Goal: Information Seeking & Learning: Learn about a topic

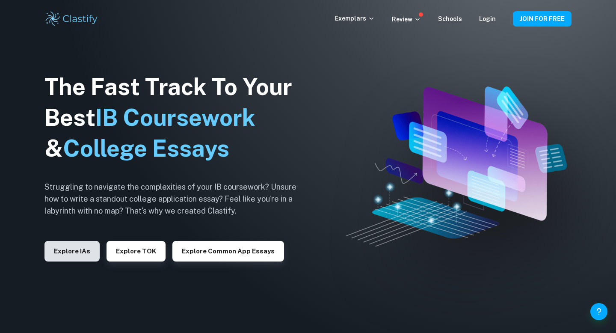
click at [66, 247] on button "Explore IAs" at bounding box center [72, 251] width 55 height 21
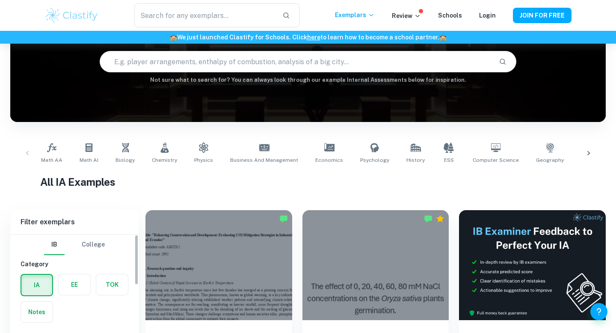
scroll to position [171, 0]
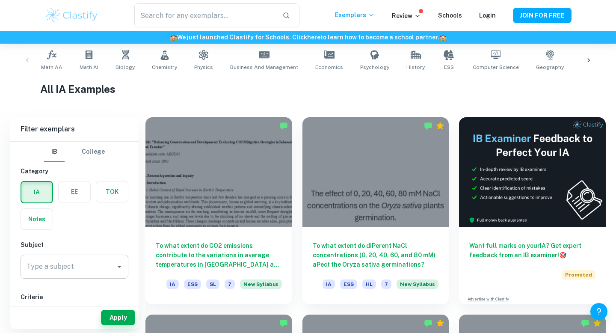
click at [46, 275] on div "Type a subject" at bounding box center [75, 267] width 108 height 24
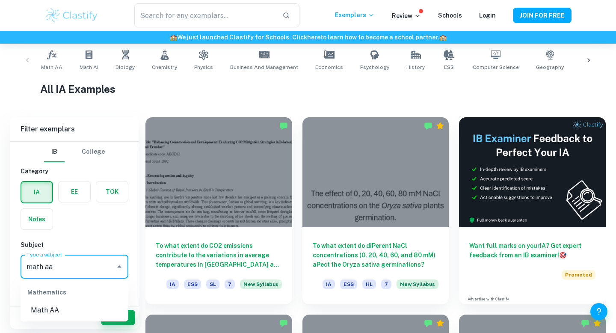
click at [57, 308] on li "Math AA" at bounding box center [75, 310] width 108 height 15
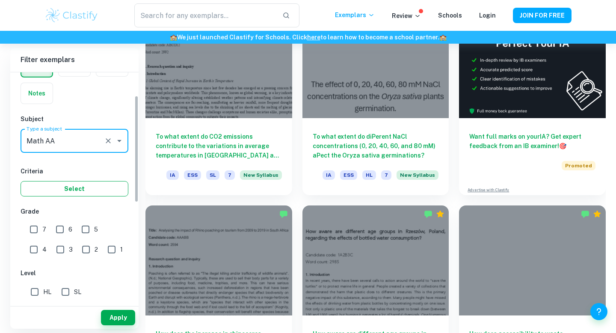
scroll to position [61, 0]
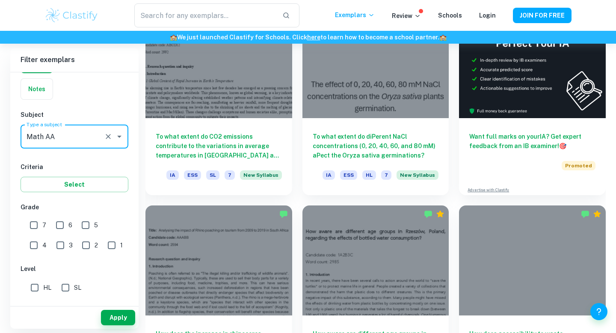
type input "Math AA"
click at [33, 221] on input "7" at bounding box center [33, 225] width 17 height 17
checkbox input "true"
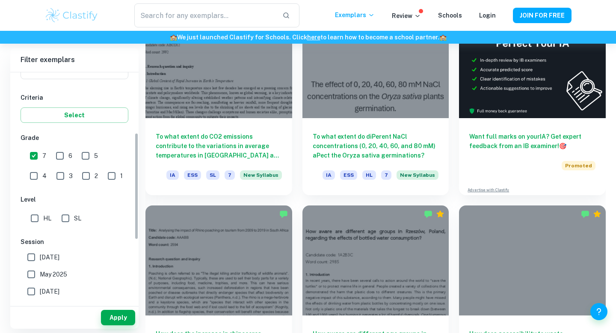
scroll to position [132, 0]
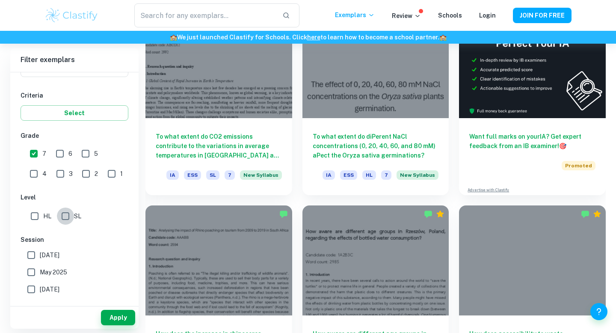
click at [68, 219] on input "SL" at bounding box center [65, 216] width 17 height 17
checkbox input "true"
click at [33, 255] on input "[DATE]" at bounding box center [31, 255] width 17 height 17
checkbox input "true"
click at [33, 278] on input "May 2025" at bounding box center [31, 272] width 17 height 17
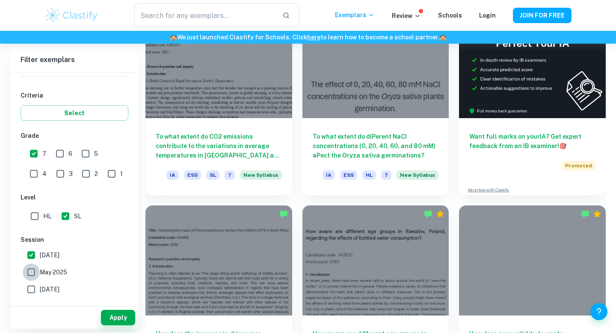
checkbox input "true"
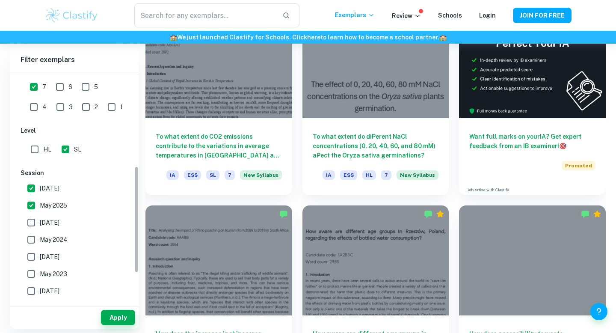
scroll to position [207, 0]
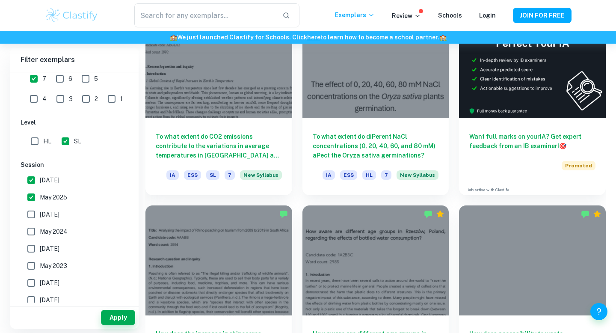
click at [34, 214] on input "[DATE]" at bounding box center [31, 214] width 17 height 17
checkbox input "true"
click at [34, 229] on input "May 2024" at bounding box center [31, 231] width 17 height 17
checkbox input "true"
click at [114, 314] on button "Apply" at bounding box center [118, 317] width 34 height 15
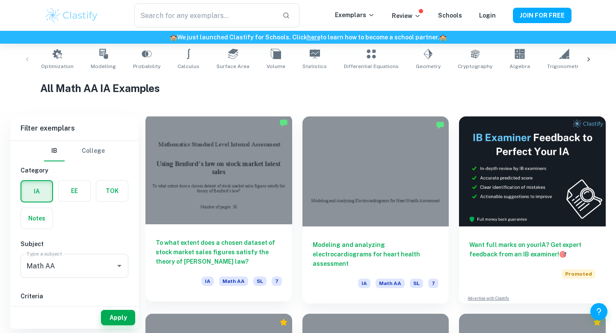
scroll to position [175, 0]
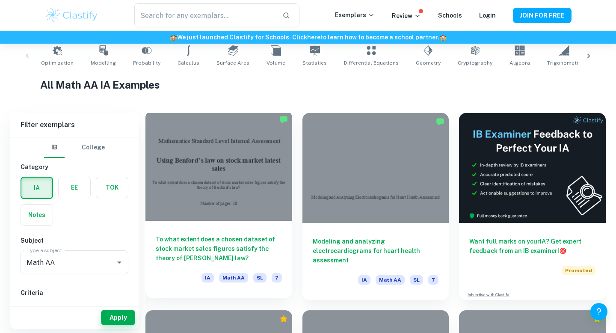
click at [232, 220] on div at bounding box center [219, 166] width 147 height 110
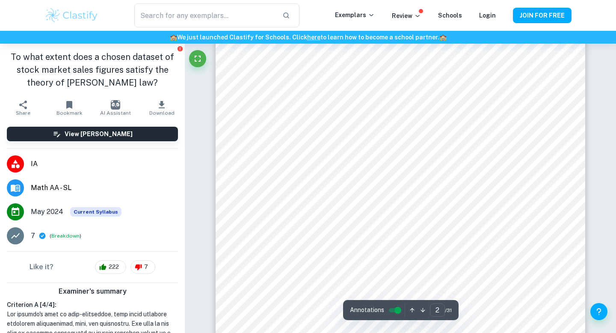
scroll to position [697, 0]
type input "1"
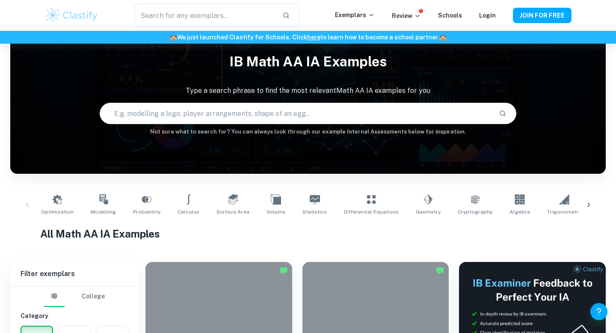
scroll to position [175, 0]
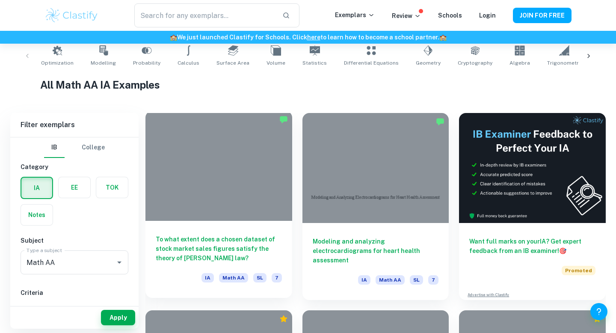
click at [199, 225] on div "To what extent does a chosen dataset of stock market sales figures satisfy the …" at bounding box center [219, 259] width 147 height 77
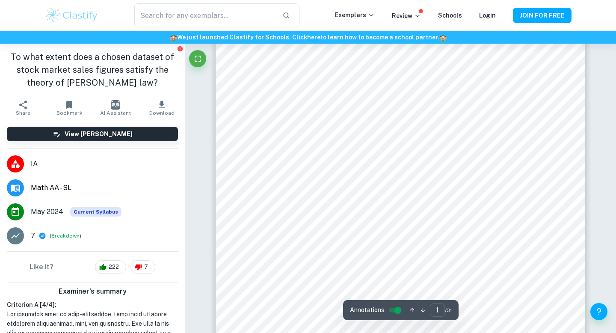
scroll to position [157, 0]
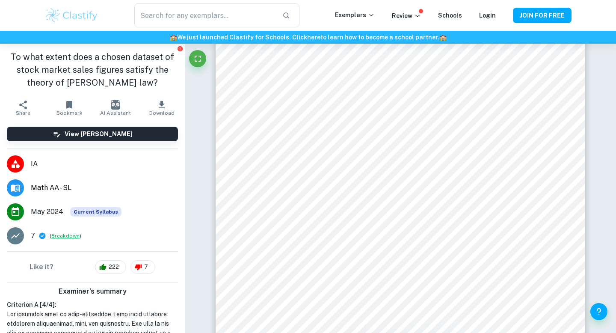
click at [58, 237] on button "Breakdown" at bounding box center [65, 236] width 28 height 8
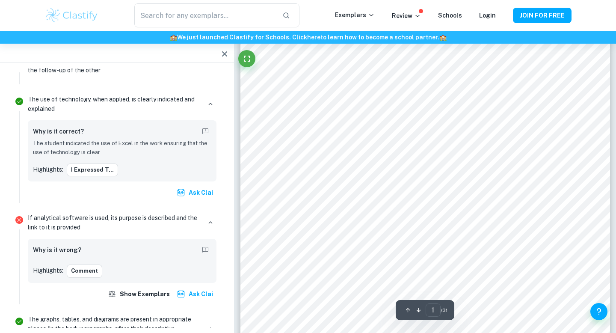
scroll to position [831, 0]
click at [226, 55] on icon "button" at bounding box center [224, 53] width 5 height 5
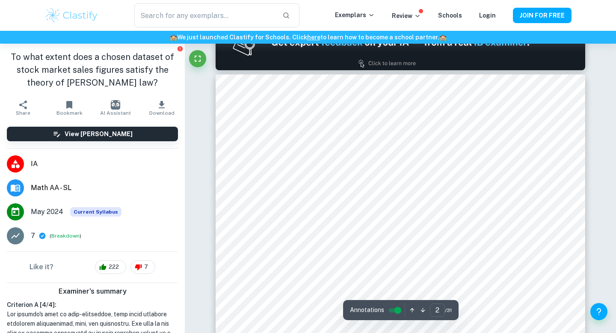
type input "2"
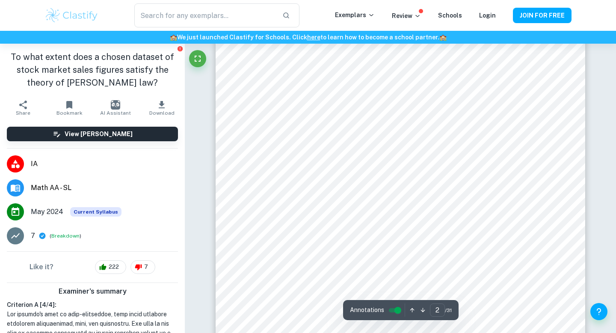
scroll to position [627, 0]
